Goal: Task Accomplishment & Management: Manage account settings

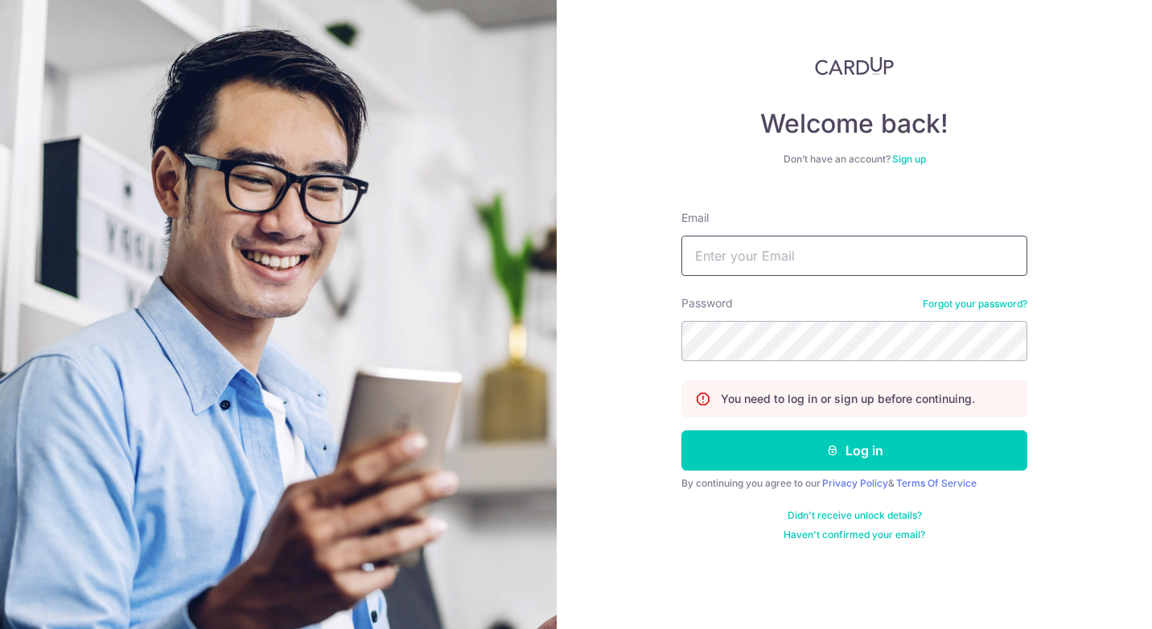
click at [761, 246] on input "Email" at bounding box center [855, 256] width 346 height 40
type input "[EMAIL_ADDRESS][DOMAIN_NAME]"
click at [682, 431] on button "Log in" at bounding box center [855, 451] width 346 height 40
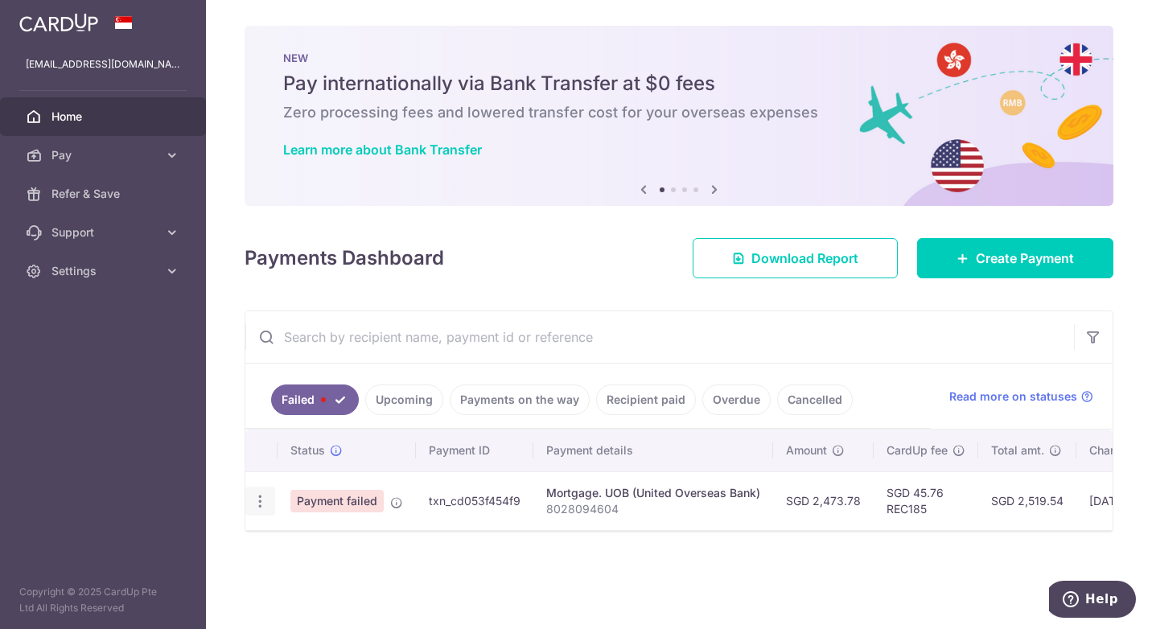
click at [262, 516] on div "Update payment Upload doc" at bounding box center [260, 502] width 30 height 30
click at [258, 506] on icon "button" at bounding box center [260, 501] width 17 height 17
click at [301, 538] on span "Update payment" at bounding box center [345, 545] width 109 height 19
radio input "true"
type input "2,473.78"
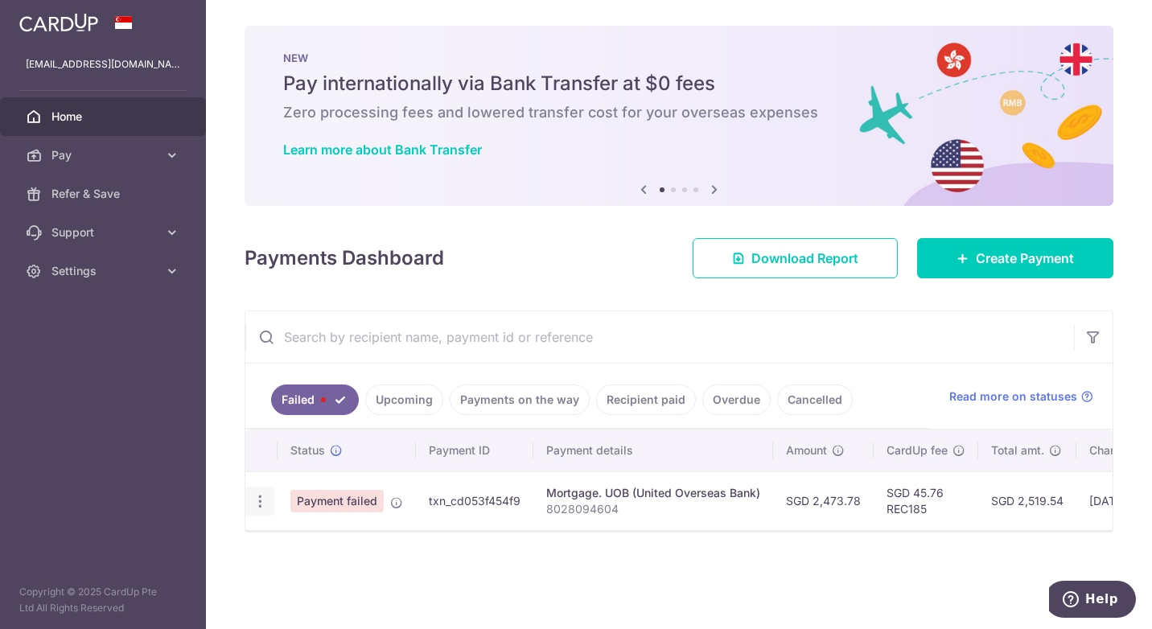
type input "8028094604"
type input "REC185"
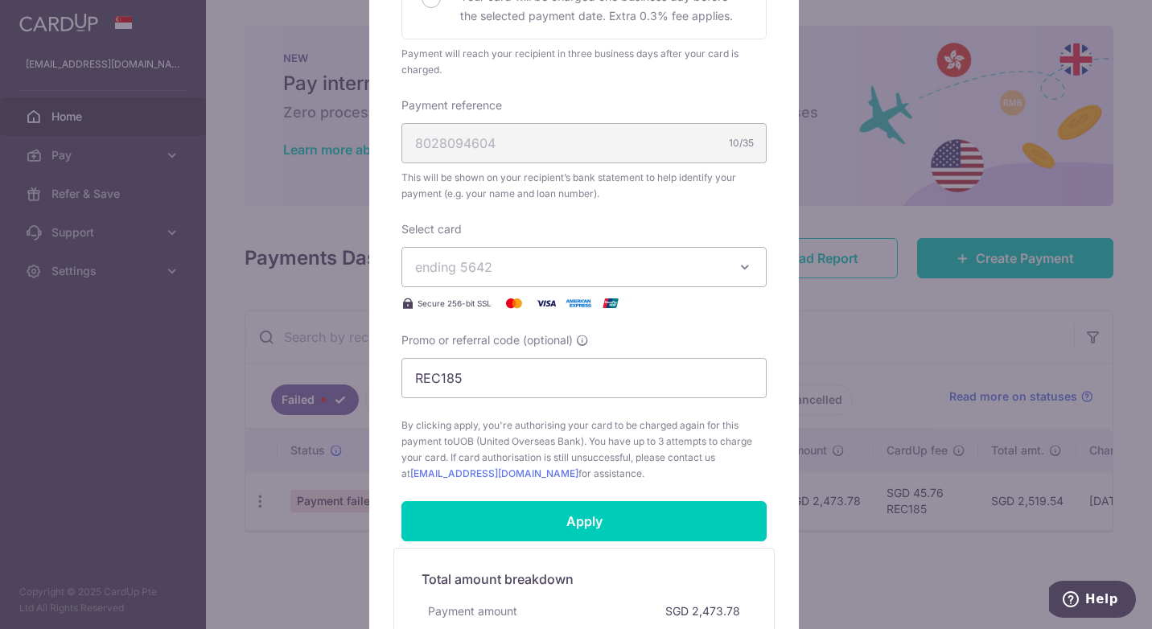
scroll to position [429, 0]
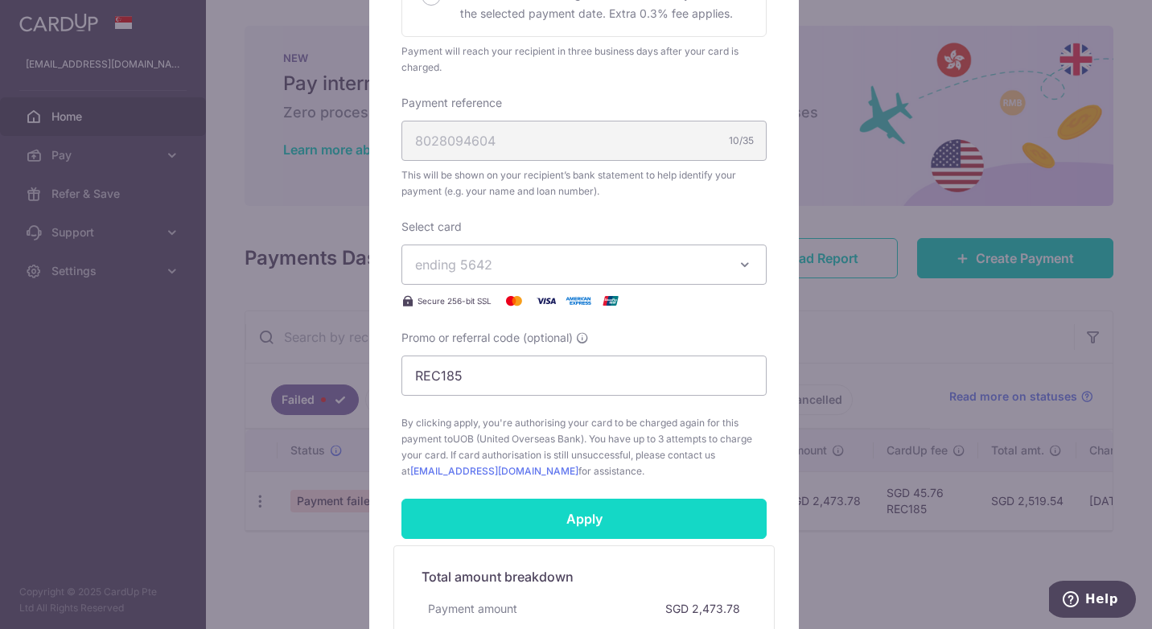
click at [680, 512] on input "Apply" at bounding box center [584, 519] width 365 height 40
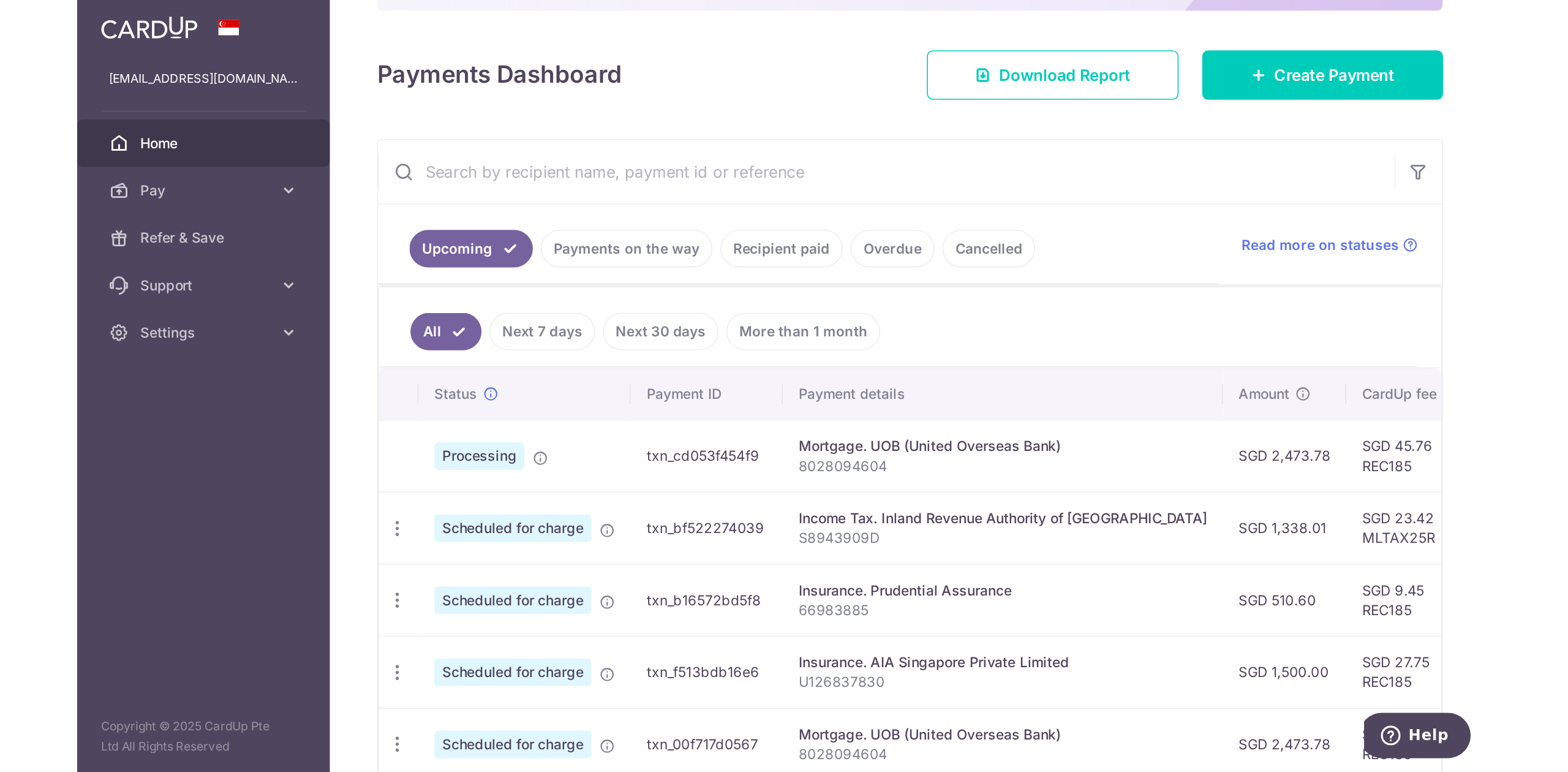
scroll to position [163, 0]
